Goal: Task Accomplishment & Management: Complete application form

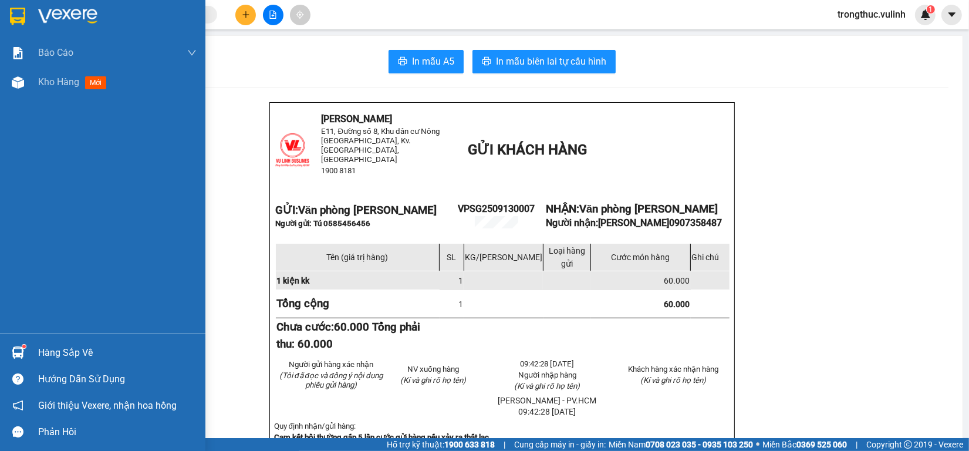
click at [28, 357] on div "Hàng sắp về" at bounding box center [102, 352] width 205 height 26
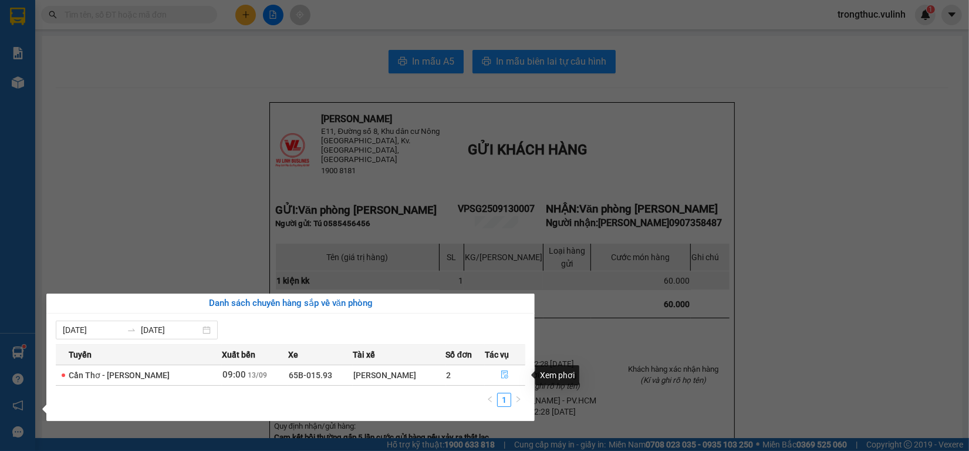
click at [496, 376] on button "button" at bounding box center [505, 375] width 40 height 19
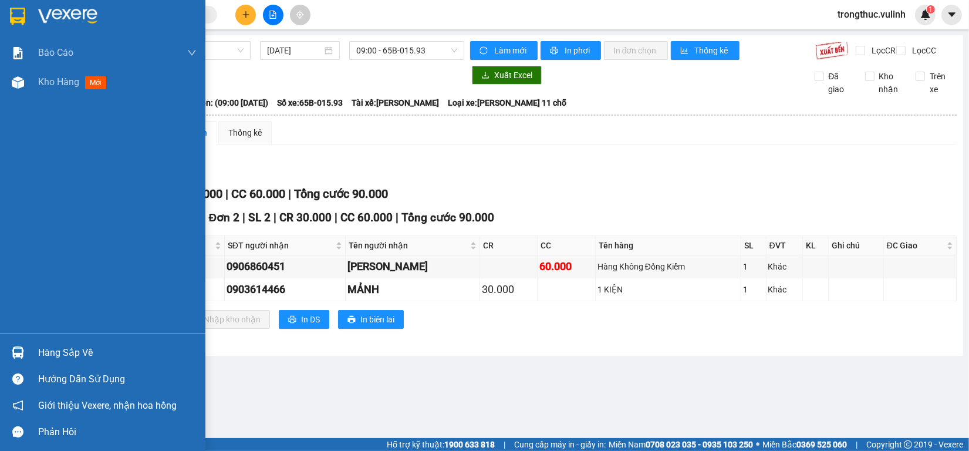
click at [19, 86] on img at bounding box center [18, 82] width 12 height 12
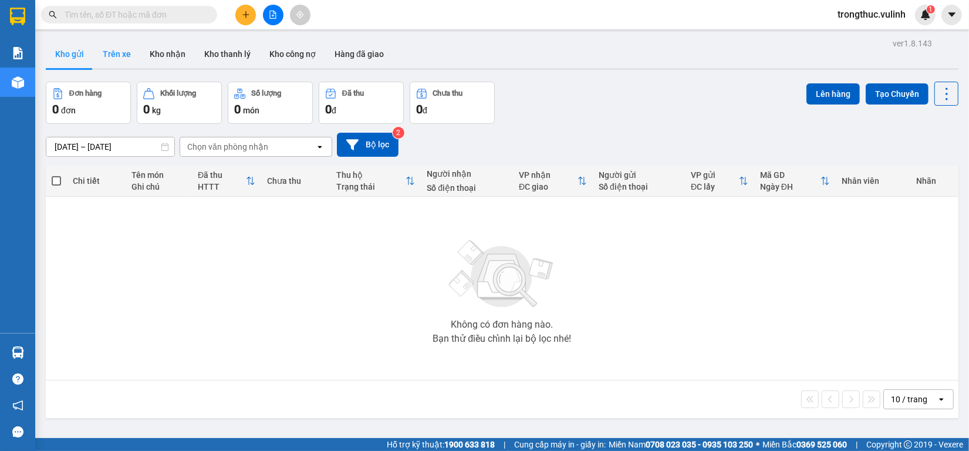
click at [113, 58] on button "Trên xe" at bounding box center [116, 54] width 47 height 28
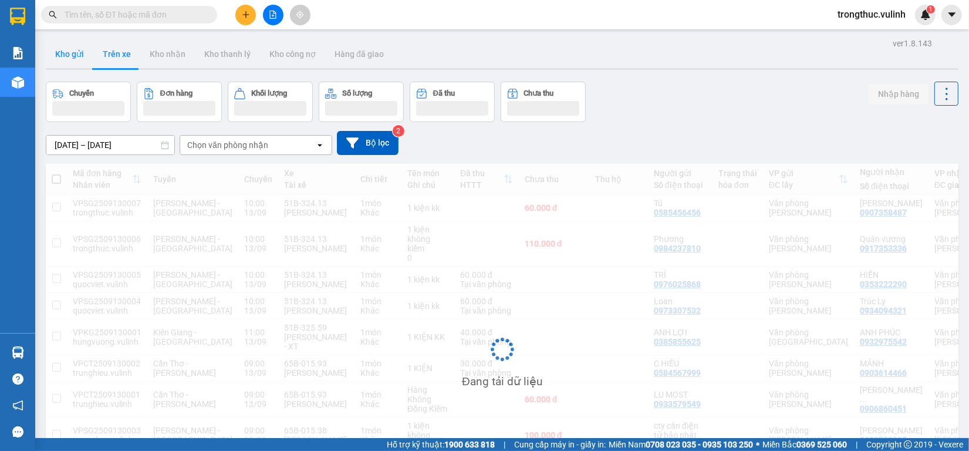
click at [80, 59] on button "Kho gửi" at bounding box center [70, 54] width 48 height 28
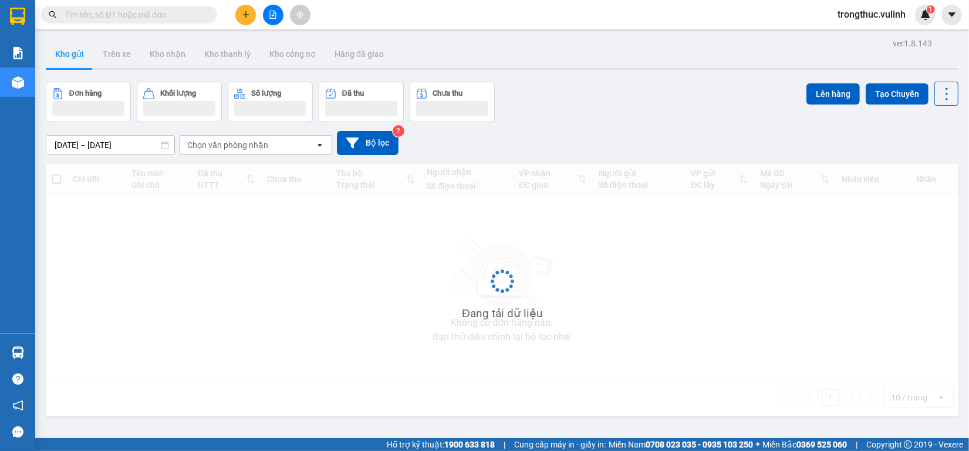
click at [80, 59] on button "Kho gửi" at bounding box center [70, 54] width 48 height 28
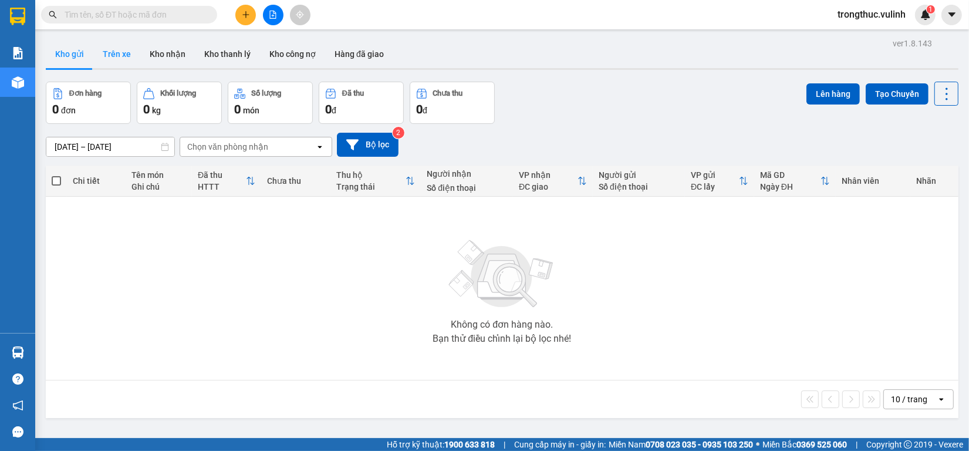
click at [122, 45] on button "Trên xe" at bounding box center [116, 54] width 47 height 28
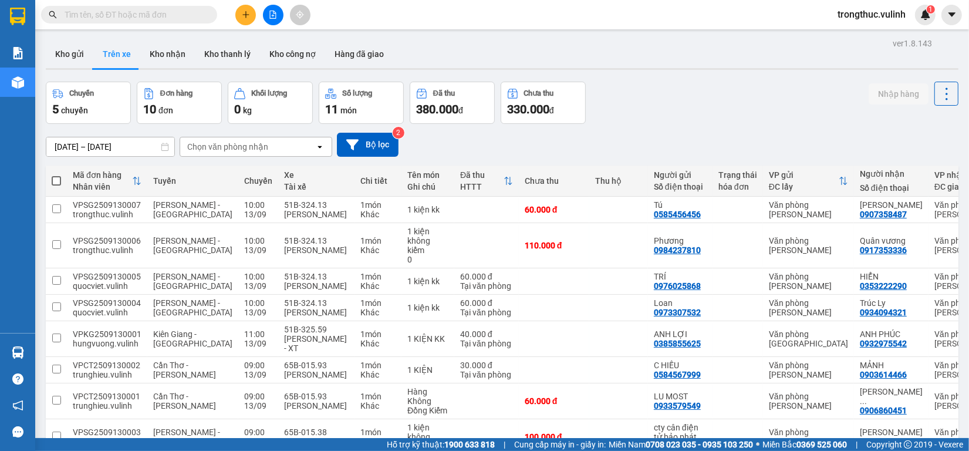
click at [93, 40] on button "Trên xe" at bounding box center [116, 54] width 47 height 28
click at [245, 9] on button at bounding box center [245, 15] width 21 height 21
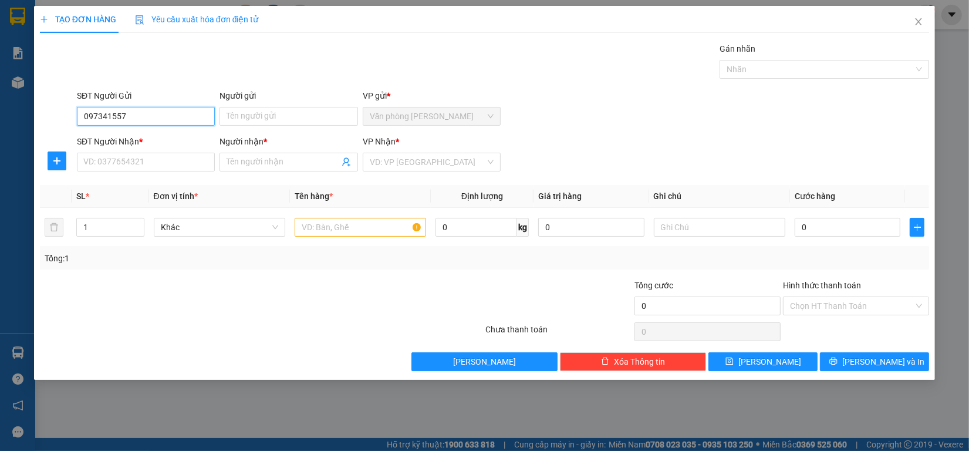
type input "0973415579"
click at [156, 137] on div "0973415579 - Hùng" at bounding box center [146, 140] width 124 height 13
type input "Hùng"
type input "0386500609"
type input "anh tài"
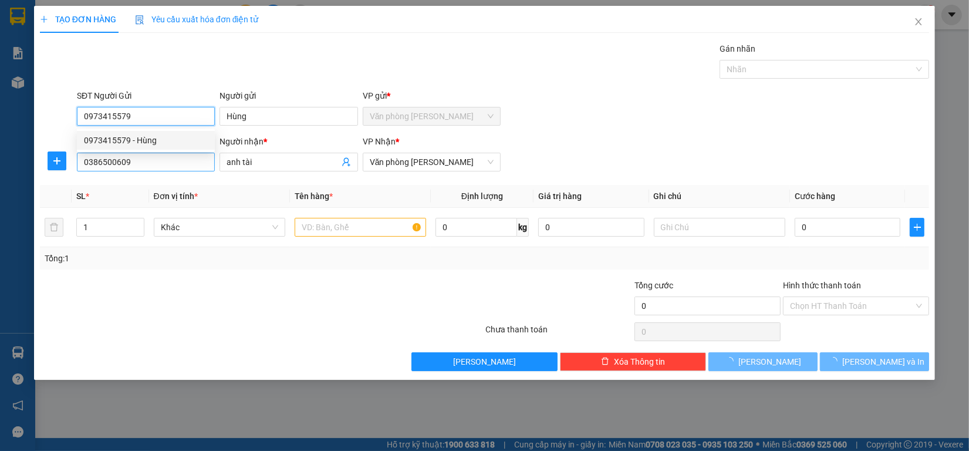
type input "0973415579"
type input "110.000"
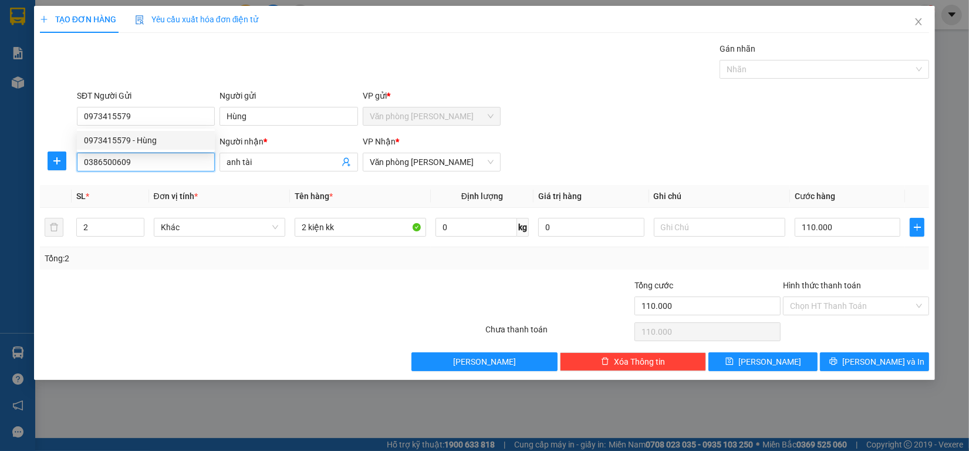
drag, startPoint x: 157, startPoint y: 157, endPoint x: 0, endPoint y: 138, distance: 158.4
click at [0, 139] on div "TẠO ĐƠN HÀNG Yêu cầu xuất hóa đơn điện tử Transit Pickup Surcharge Ids Transit …" at bounding box center [484, 225] width 969 height 451
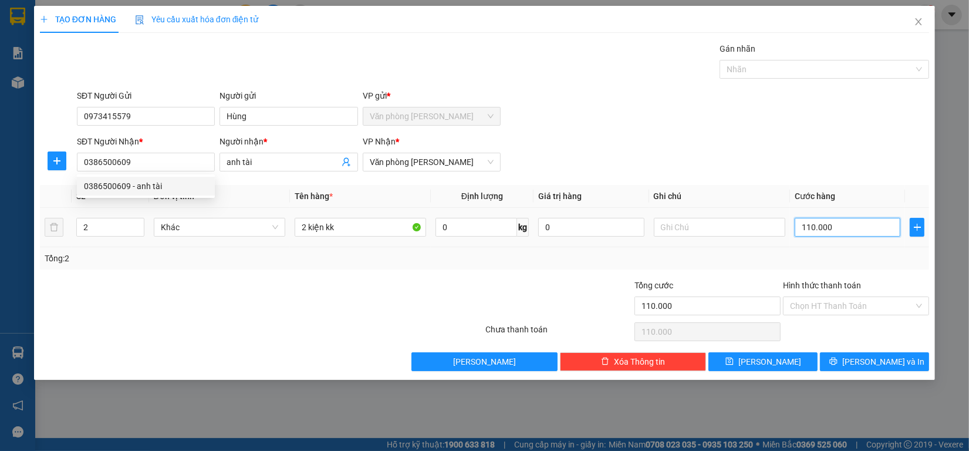
click at [857, 224] on input "110.000" at bounding box center [848, 227] width 106 height 19
type input "4"
type input "40"
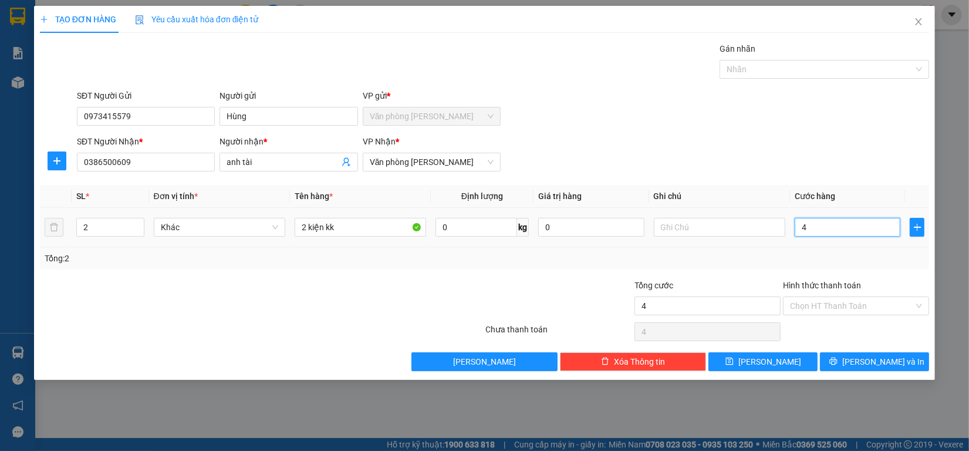
type input "40"
type input "400"
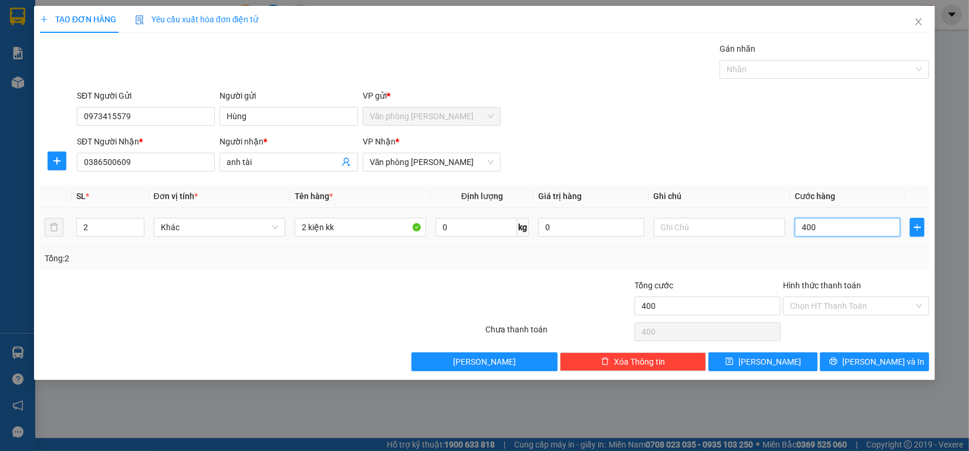
type input "4.000"
type input "40.000"
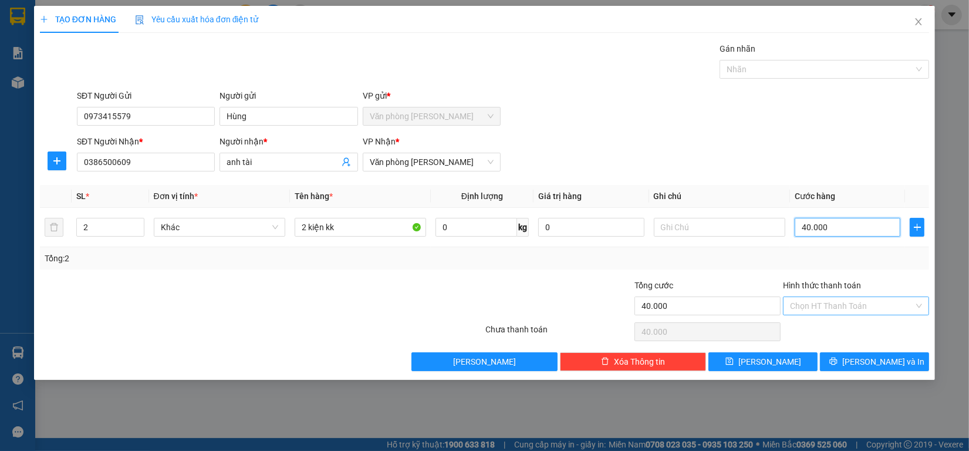
type input "40.000"
click at [868, 298] on input "Hình thức thanh toán" at bounding box center [852, 306] width 124 height 18
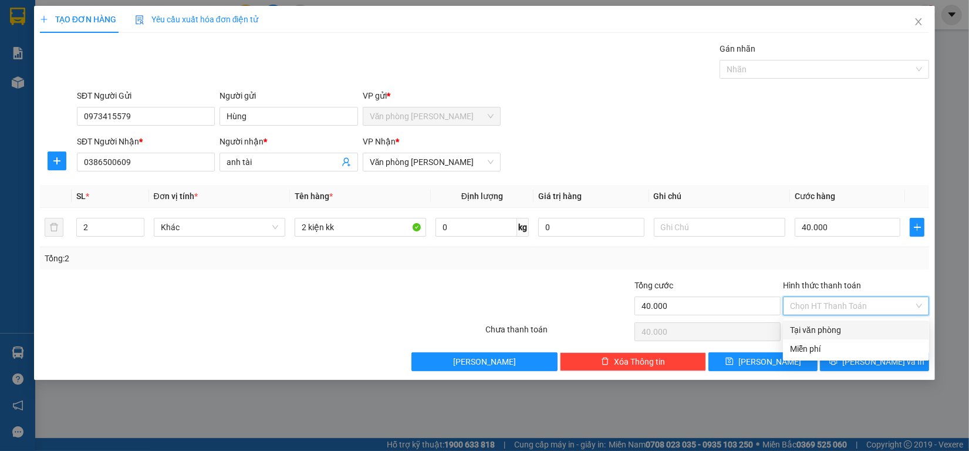
click at [835, 330] on div "Tại văn phòng" at bounding box center [856, 329] width 132 height 13
type input "0"
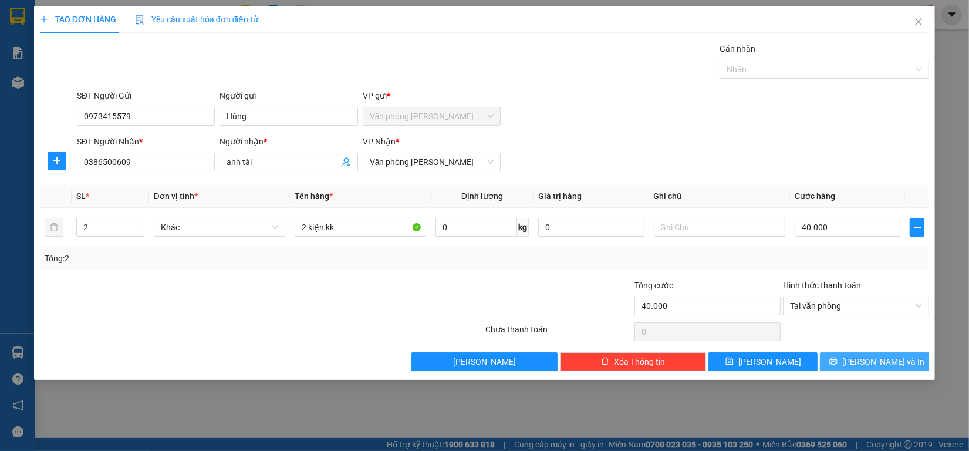
click at [851, 367] on button "[PERSON_NAME] và In" at bounding box center [874, 361] width 109 height 19
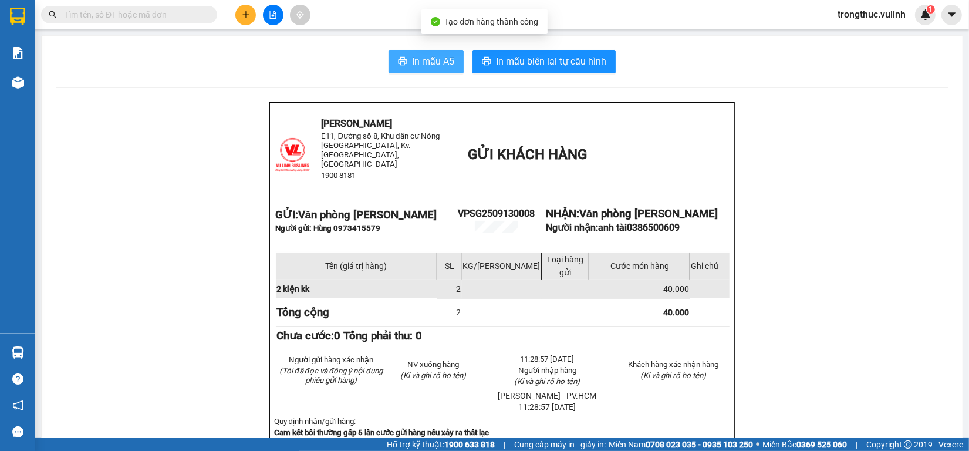
click at [415, 69] on span "In mẫu A5" at bounding box center [433, 61] width 42 height 15
click at [32, 77] on div "Kho hàng mới" at bounding box center [17, 81] width 35 height 29
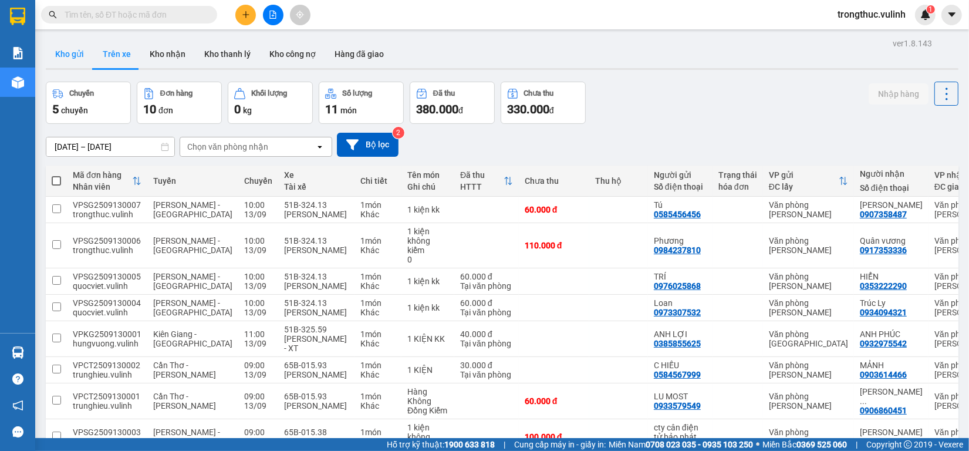
click at [56, 60] on button "Kho gửi" at bounding box center [70, 54] width 48 height 28
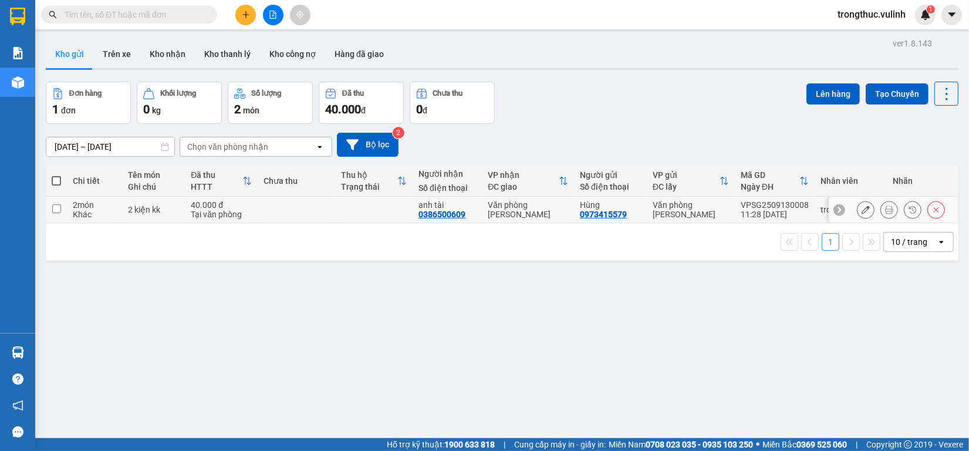
click at [861, 210] on icon at bounding box center [865, 209] width 8 height 8
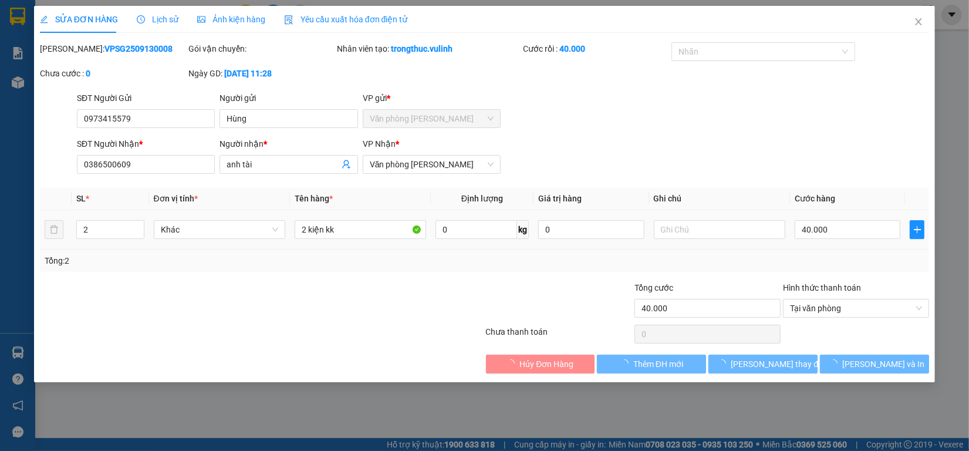
type input "0973415579"
type input "Hùng"
type input "0386500609"
type input "anh tài"
type input "40.000"
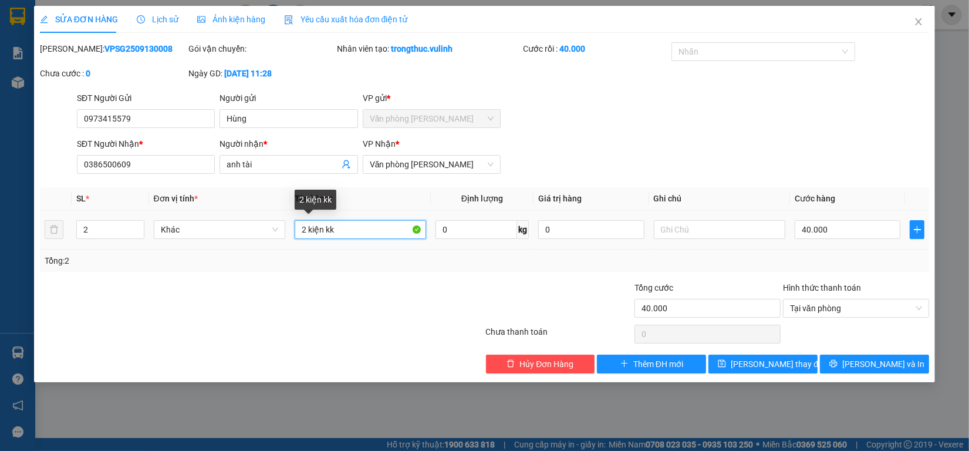
drag, startPoint x: 306, startPoint y: 227, endPoint x: 6, endPoint y: 228, distance: 300.4
click at [0, 227] on div "SỬA ĐƠN HÀNG Lịch sử Ảnh kiện hàng Yêu cầu xuất hóa đơn điện tử Total Paid Fee …" at bounding box center [484, 225] width 969 height 451
type input "1 kiện kk"
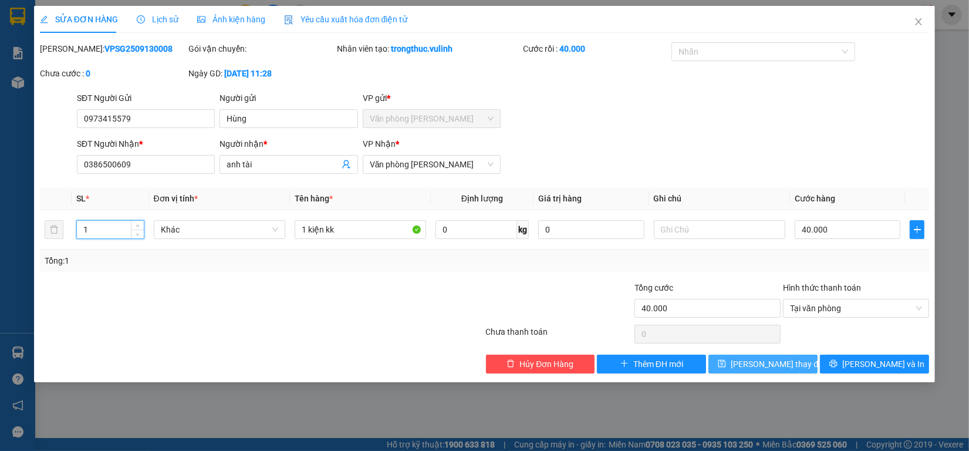
type input "1"
click at [750, 360] on span "[PERSON_NAME] thay đổi" at bounding box center [778, 363] width 94 height 13
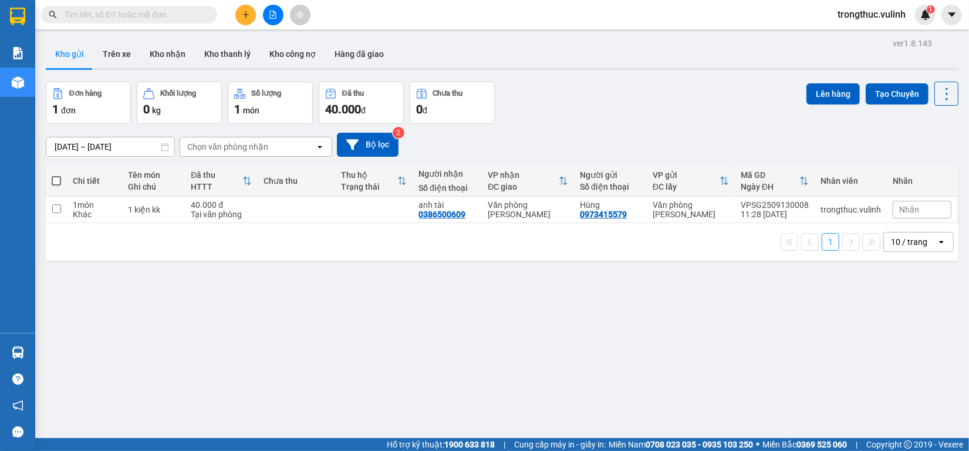
drag, startPoint x: 41, startPoint y: 350, endPoint x: 34, endPoint y: 350, distance: 7.0
click at [39, 350] on main "ver 1.8.143 Kho gửi Trên xe Kho nhận Kho thanh lý Kho công nợ Hàng đã giao Đơn …" at bounding box center [484, 219] width 969 height 438
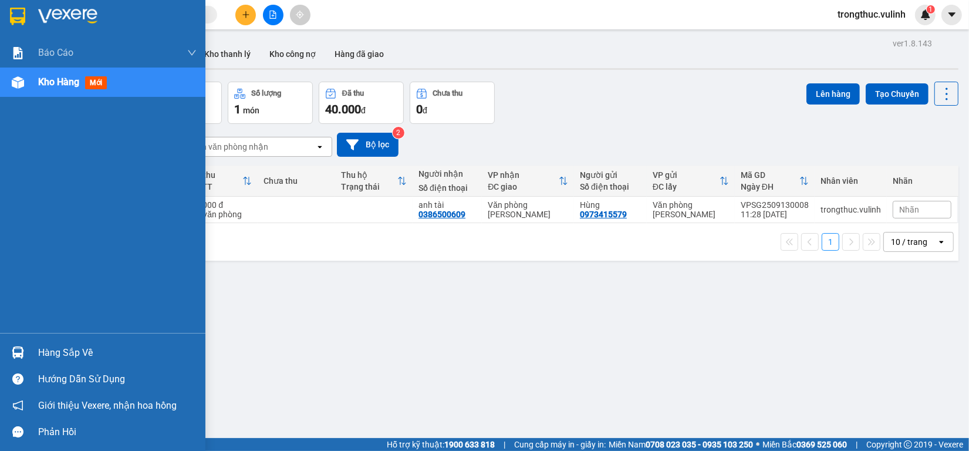
click at [34, 350] on div "Hàng sắp về" at bounding box center [102, 352] width 205 height 26
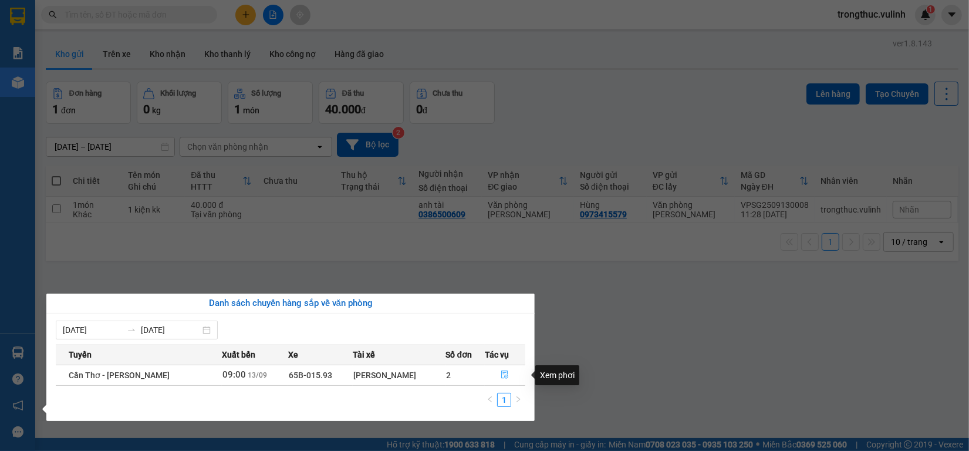
drag, startPoint x: 502, startPoint y: 380, endPoint x: 491, endPoint y: 383, distance: 10.8
click at [499, 380] on button "button" at bounding box center [505, 375] width 40 height 19
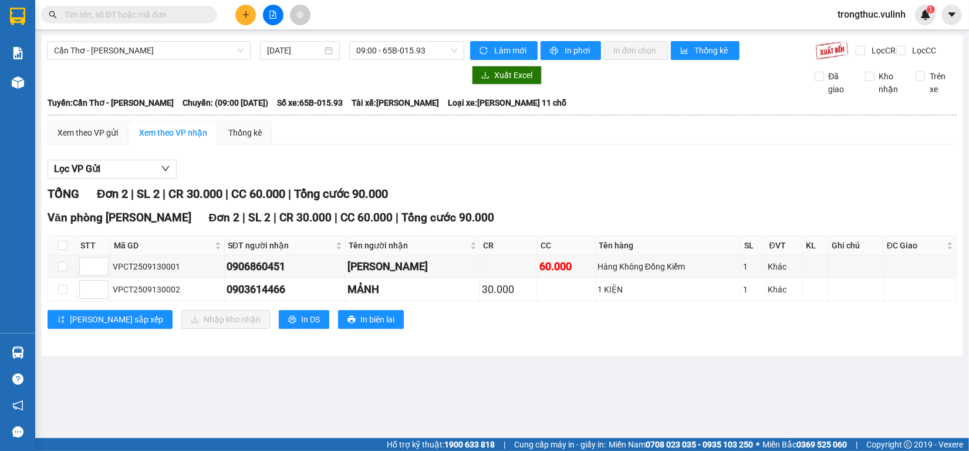
drag, startPoint x: 251, startPoint y: 24, endPoint x: 238, endPoint y: 23, distance: 13.5
click at [250, 23] on div at bounding box center [273, 15] width 88 height 21
click at [236, 22] on div at bounding box center [273, 15] width 88 height 21
click at [242, 22] on button at bounding box center [245, 15] width 21 height 21
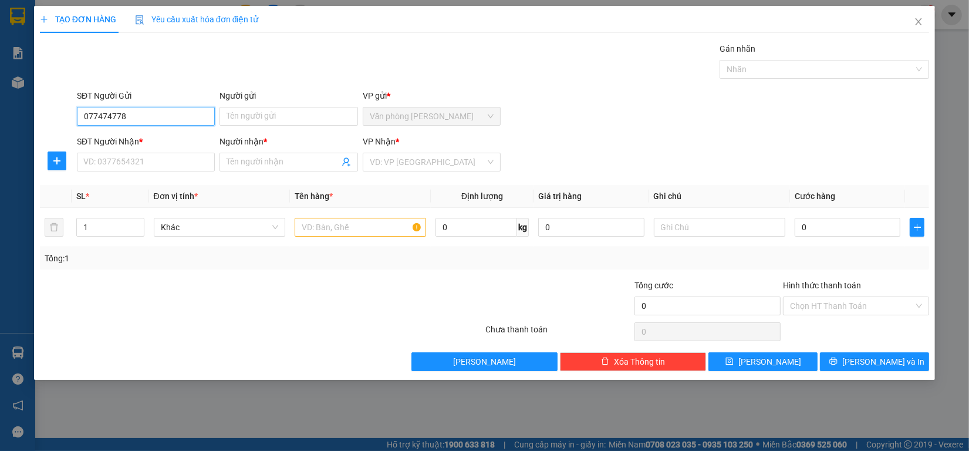
type input "0774747788"
click at [150, 137] on div "0774747788 - Tiến" at bounding box center [146, 140] width 124 height 13
type input "Tiến"
type input "0939867548"
type input "tường"
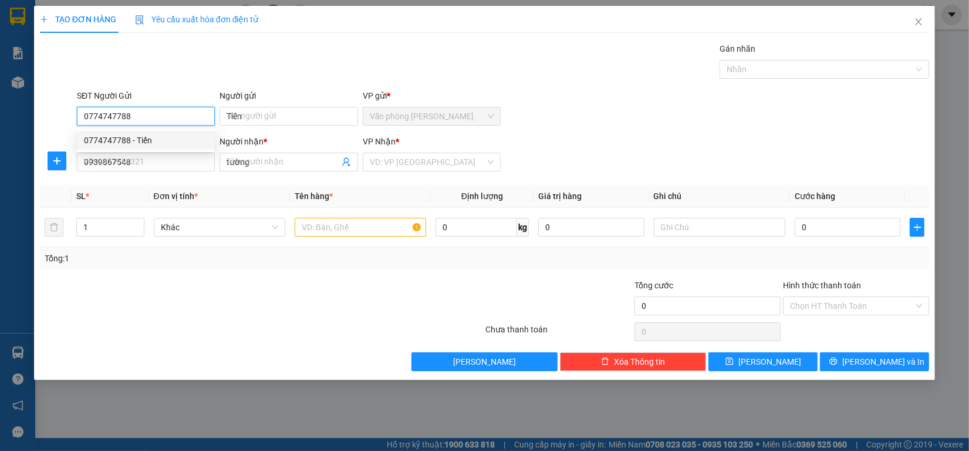
type input "60.000"
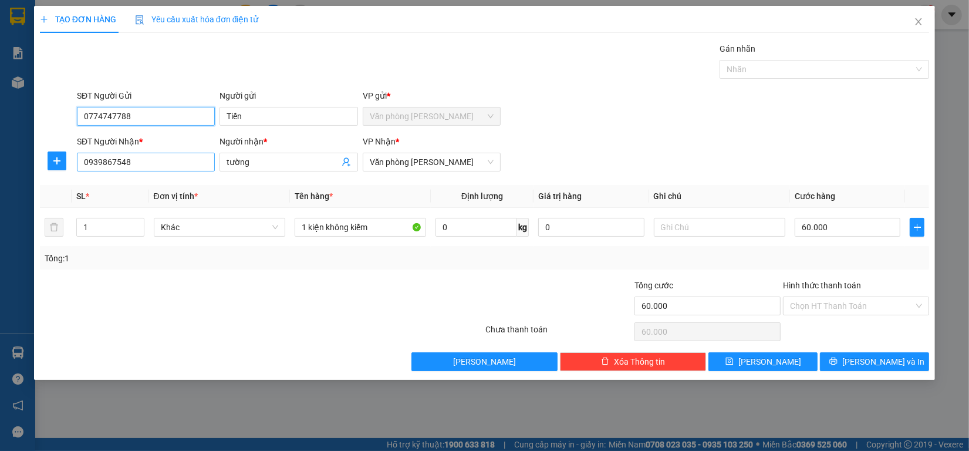
type input "0774747788"
drag, startPoint x: 157, startPoint y: 163, endPoint x: 0, endPoint y: 165, distance: 157.3
click at [0, 166] on div "TẠO ĐƠN HÀNG Yêu cầu xuất hóa đơn điện tử Transit Pickup Surcharge Ids Transit …" at bounding box center [484, 225] width 969 height 451
type input "0589797968"
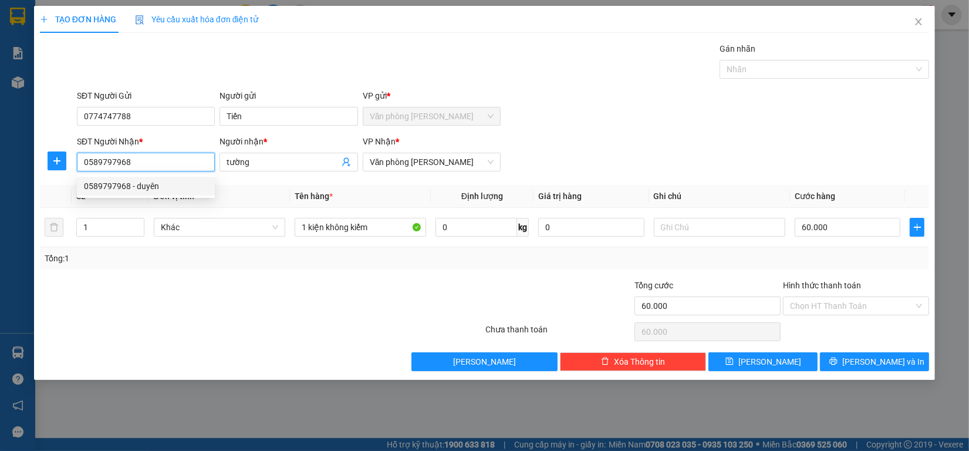
click at [189, 185] on div "0589797968 - duyên" at bounding box center [146, 186] width 124 height 13
type input "duyên"
type input "0589797968"
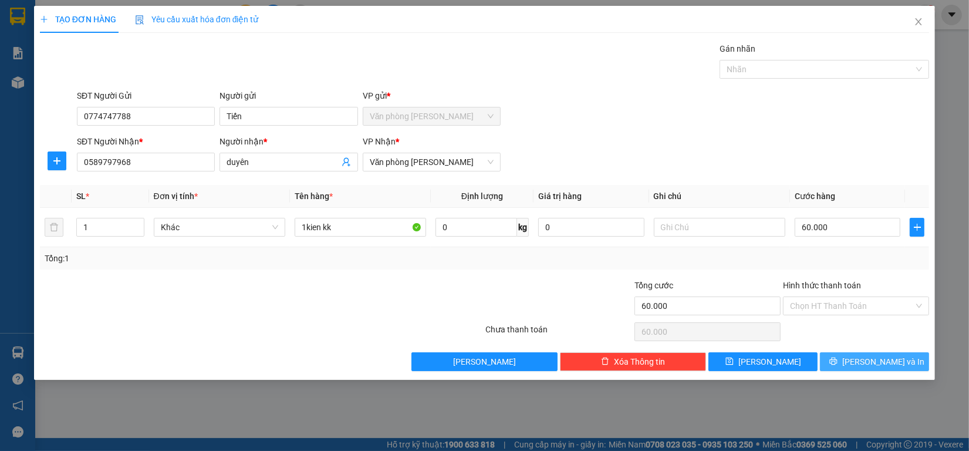
click at [879, 354] on button "[PERSON_NAME] và In" at bounding box center [874, 361] width 109 height 19
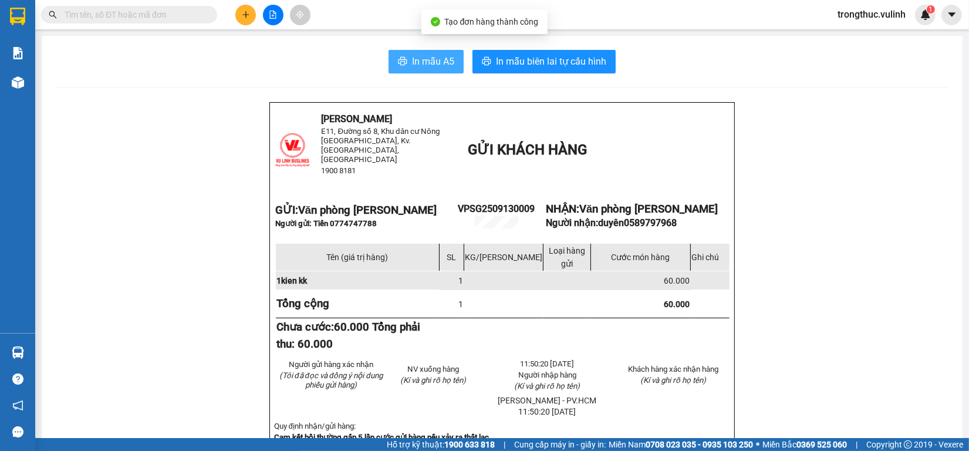
click at [403, 63] on button "In mẫu A5" at bounding box center [425, 61] width 75 height 23
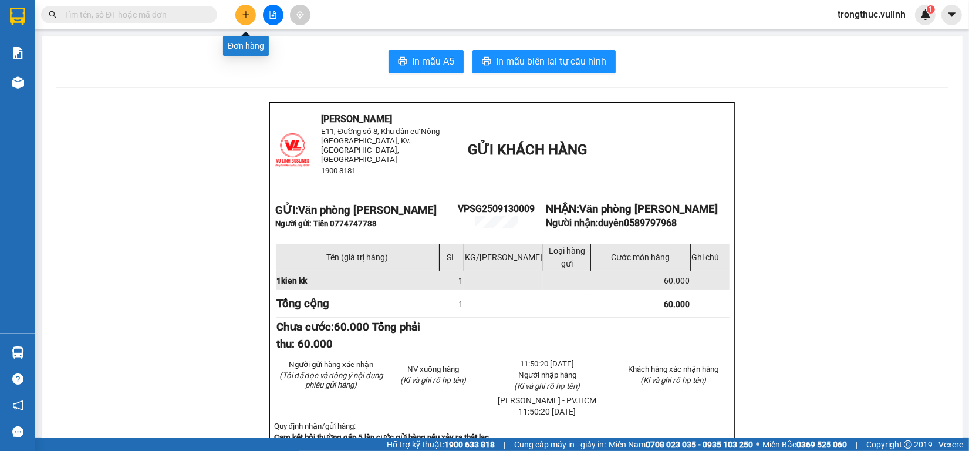
click at [242, 15] on icon "plus" at bounding box center [246, 15] width 8 height 8
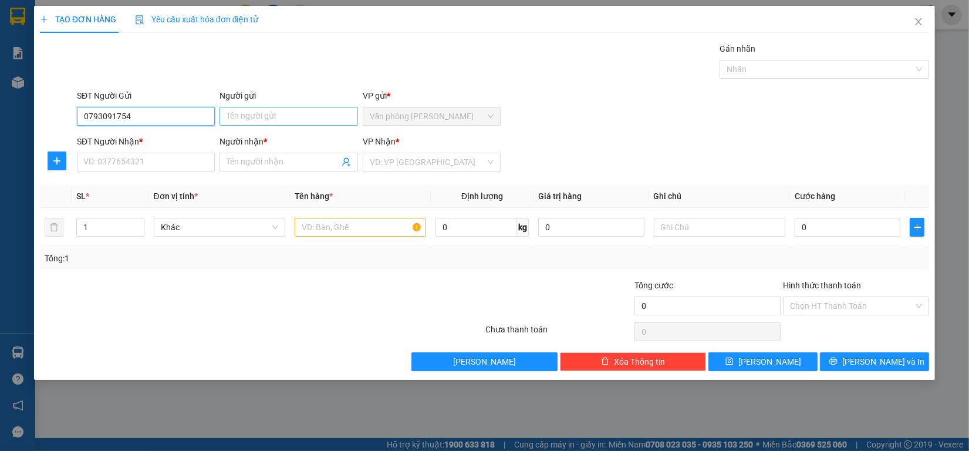
type input "0793091754"
click at [296, 121] on input "Người gửi" at bounding box center [288, 116] width 138 height 19
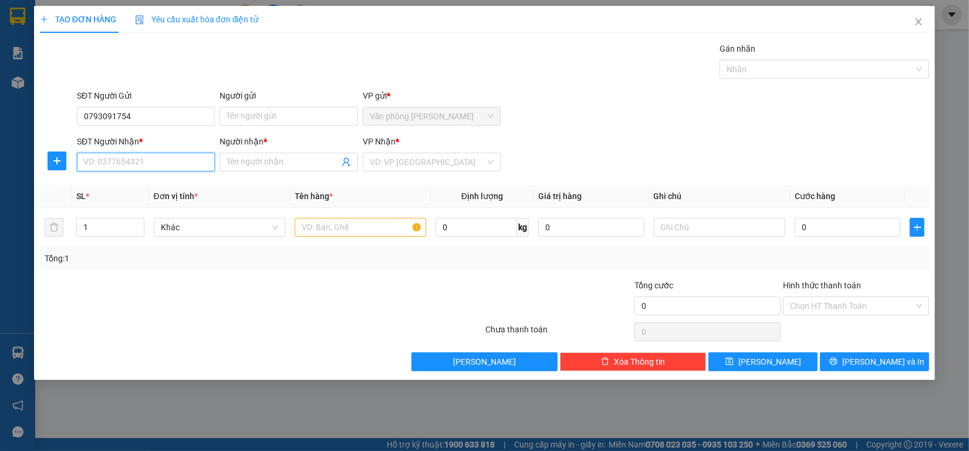
click at [135, 162] on input "SĐT Người Nhận *" at bounding box center [146, 162] width 138 height 19
click at [254, 111] on input "Người gửi" at bounding box center [288, 116] width 138 height 19
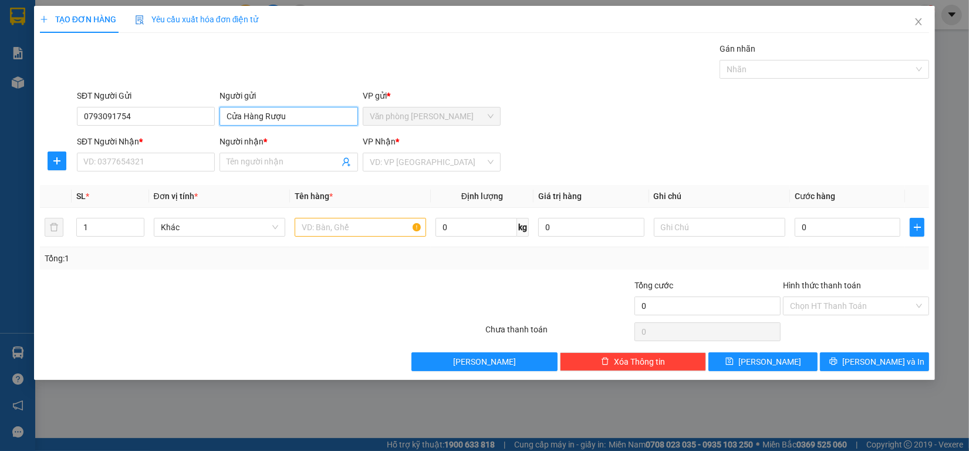
type input "Cửa Hàng Rượu"
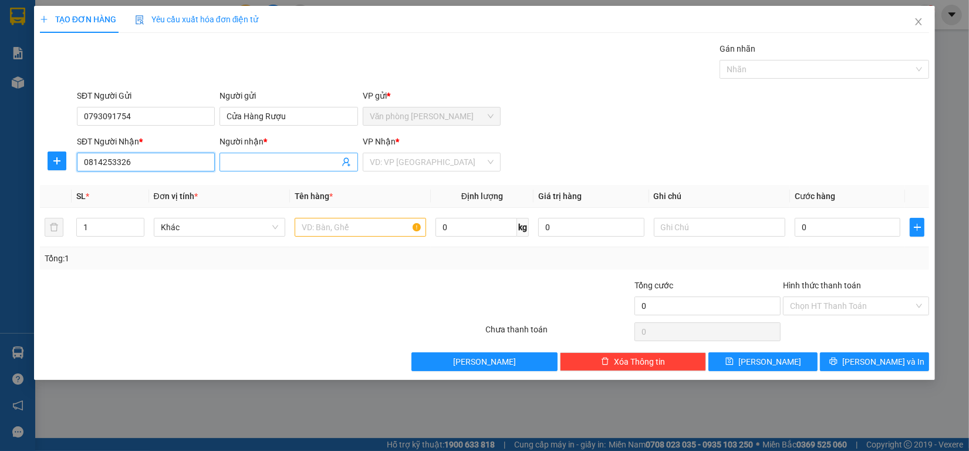
type input "0814253326"
click at [270, 156] on input "Người nhận *" at bounding box center [283, 162] width 112 height 13
type input "Nhựt Thiên"
drag, startPoint x: 444, startPoint y: 177, endPoint x: 434, endPoint y: 165, distance: 15.0
click at [440, 174] on div "Transit Pickup Surcharge Ids Transit Deliver Surcharge Ids Transit Deliver Surc…" at bounding box center [484, 206] width 889 height 329
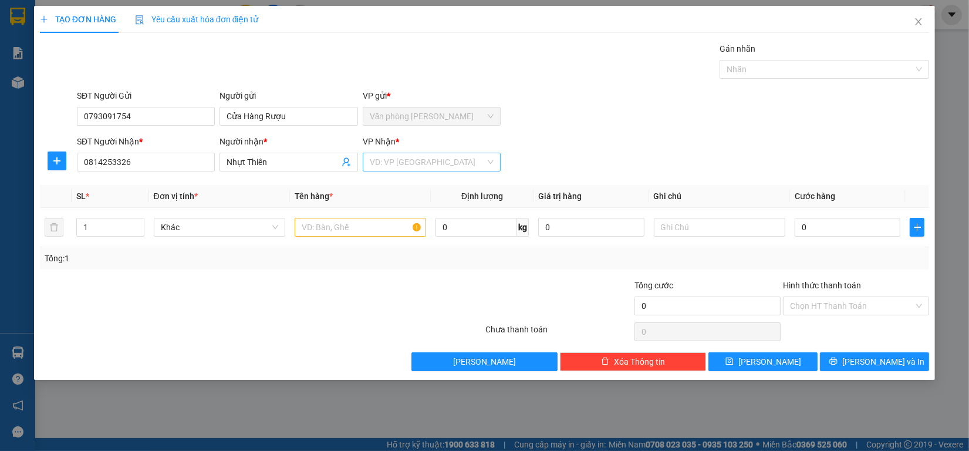
click at [434, 165] on input "search" at bounding box center [428, 162] width 116 height 18
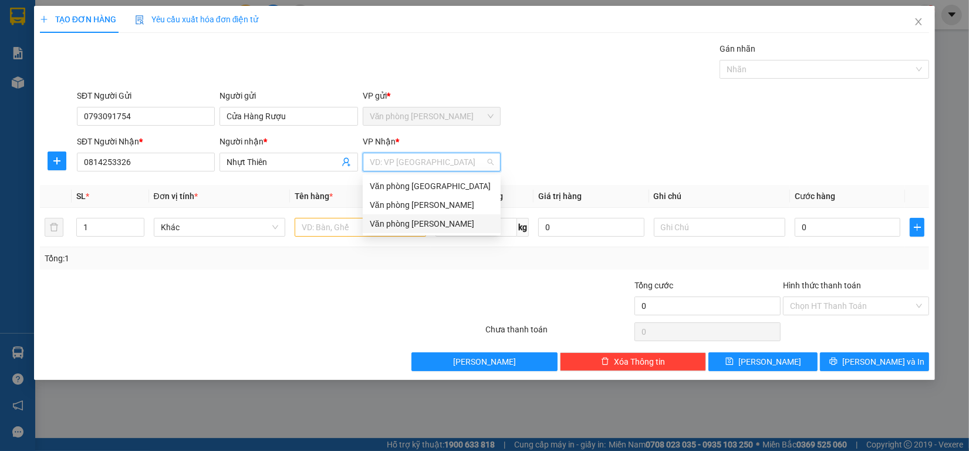
click at [417, 223] on div "Văn phòng [PERSON_NAME]" at bounding box center [432, 223] width 124 height 13
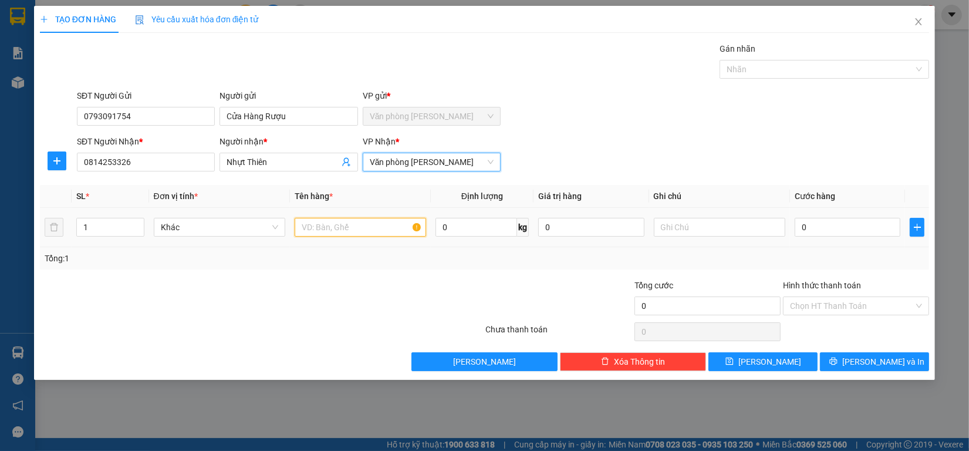
click at [336, 231] on input "text" at bounding box center [360, 227] width 131 height 19
type input "1 kiện - kk"
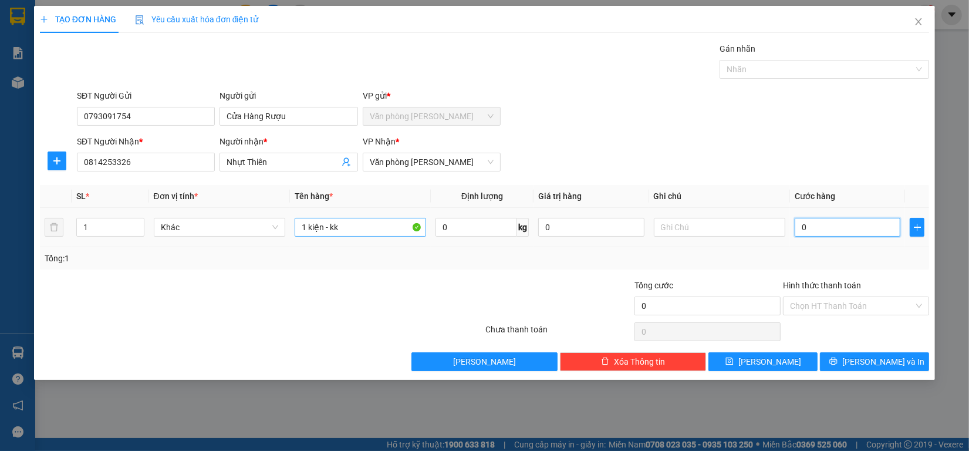
type input "8"
type input "80"
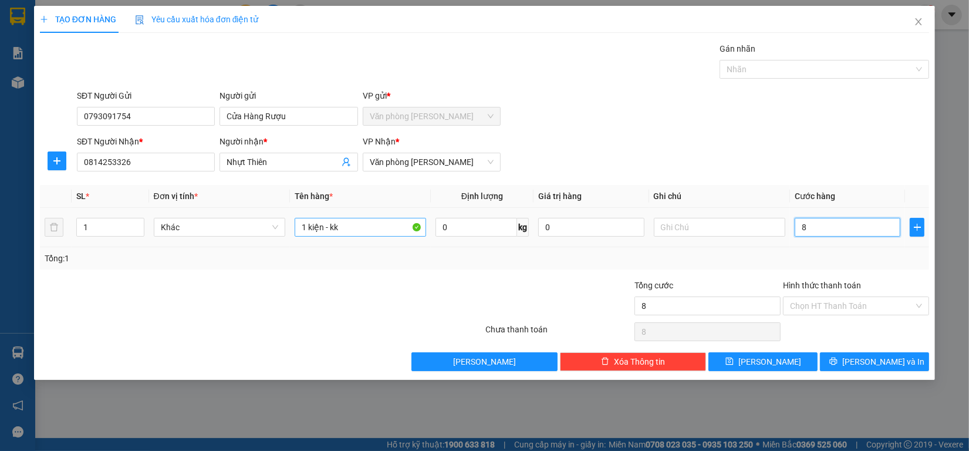
type input "80"
type input "800"
type input "8.000"
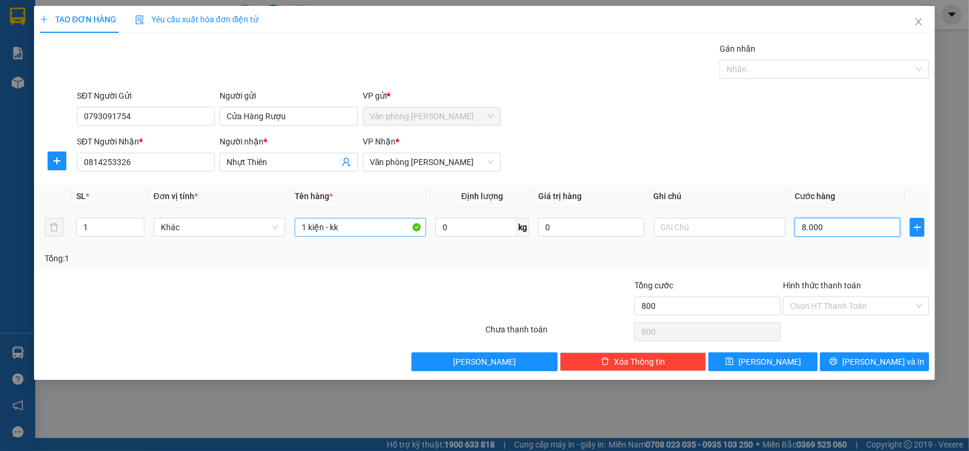
type input "8.000"
type input "80.000"
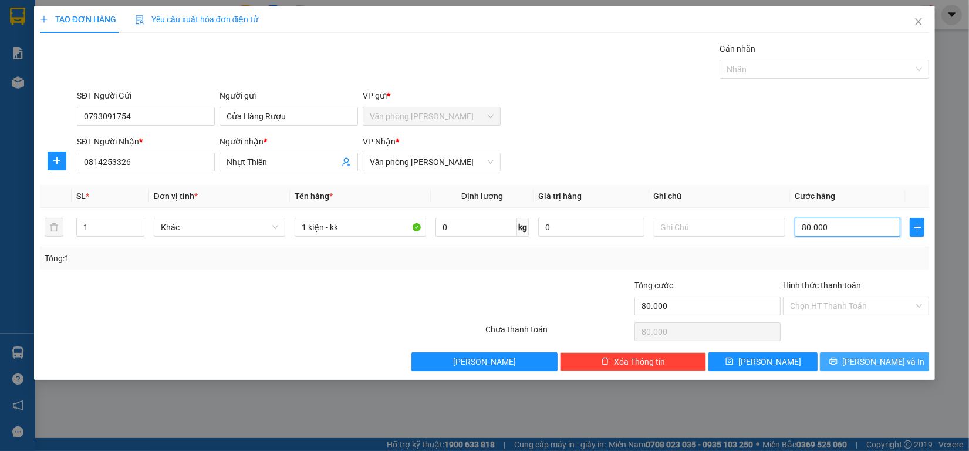
type input "80.000"
click at [887, 354] on button "[PERSON_NAME] và In" at bounding box center [874, 361] width 109 height 19
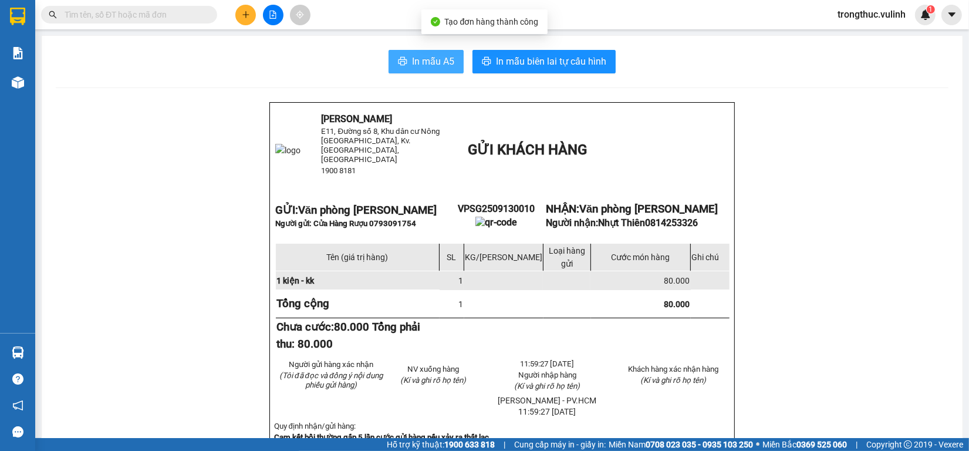
click at [434, 56] on span "In mẫu A5" at bounding box center [433, 61] width 42 height 15
